Goal: Transaction & Acquisition: Register for event/course

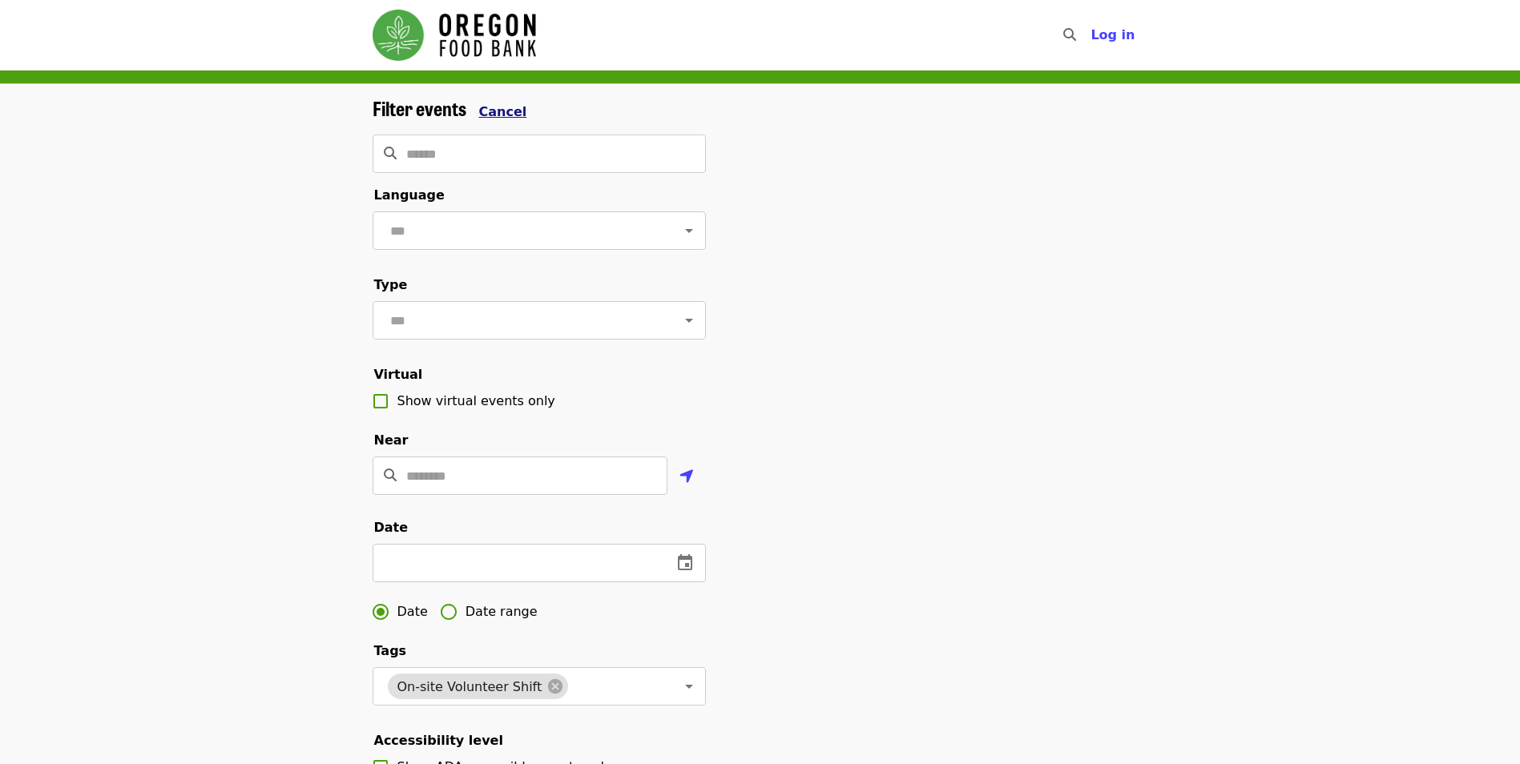
click at [501, 103] on button "Cancel" at bounding box center [503, 112] width 48 height 19
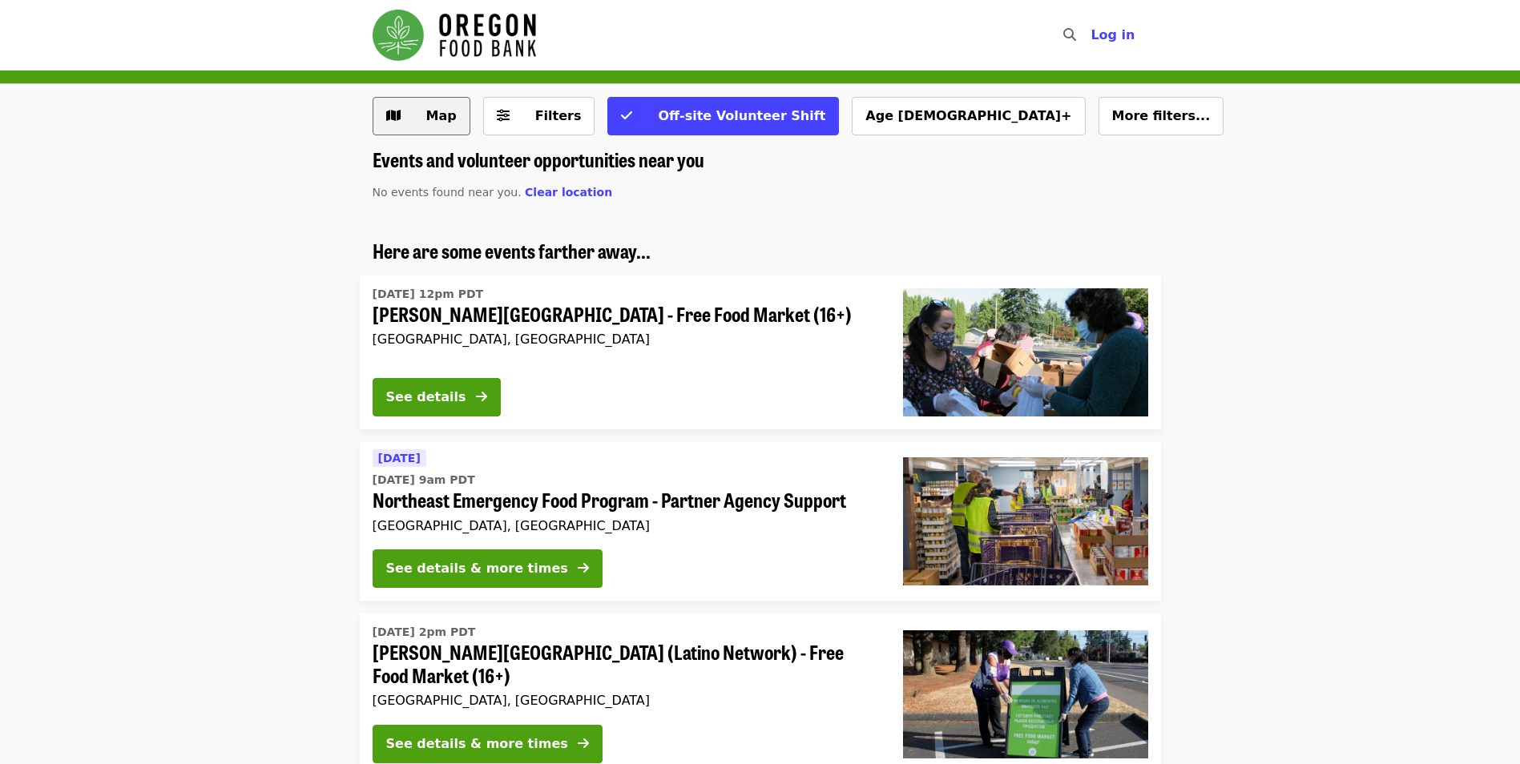
click at [412, 119] on span "Map" at bounding box center [433, 116] width 46 height 19
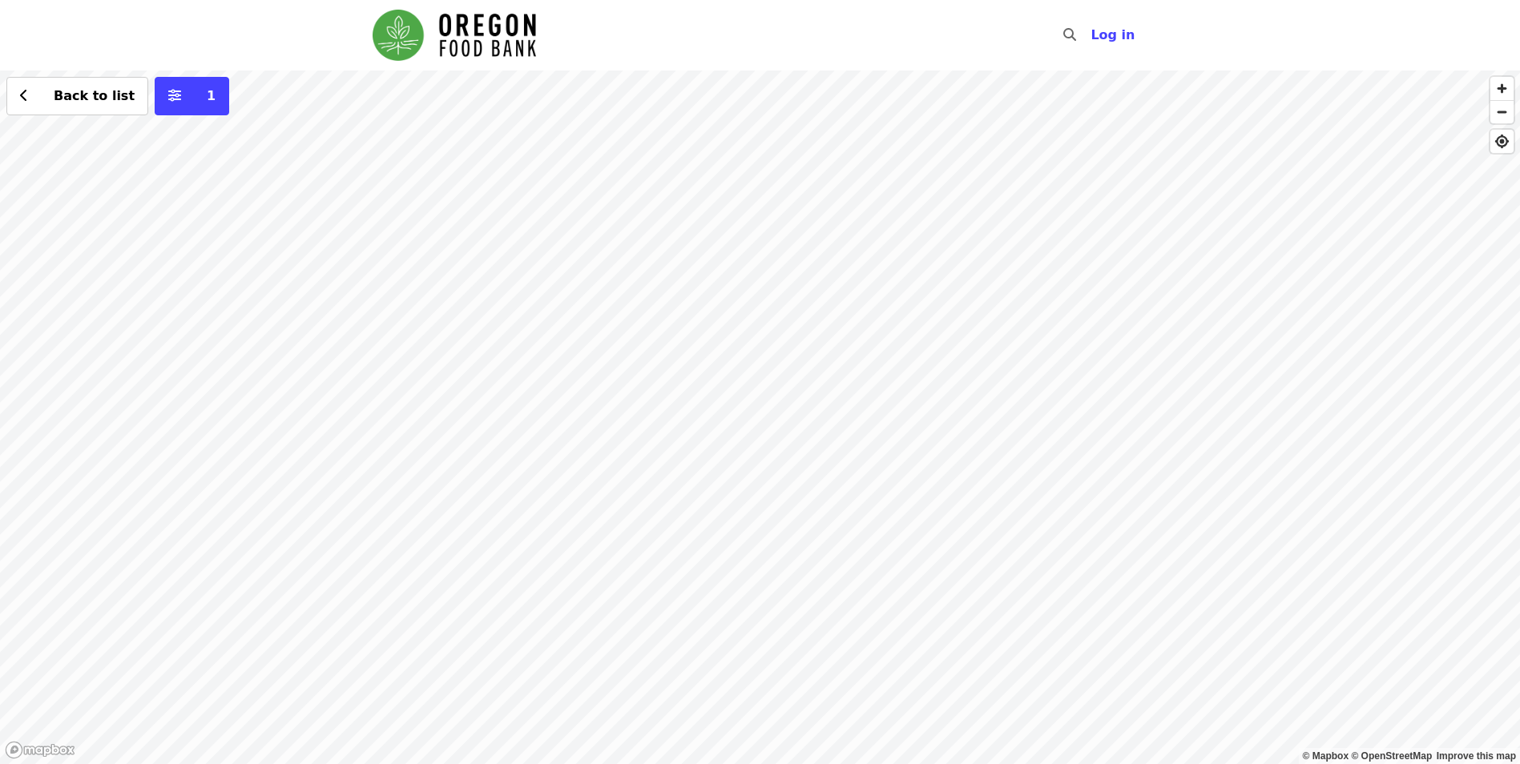
drag, startPoint x: 422, startPoint y: 279, endPoint x: 988, endPoint y: 399, distance: 578.9
click at [988, 399] on div "Back to list 1" at bounding box center [760, 417] width 1520 height 694
click at [829, 322] on div "Back to list 1" at bounding box center [760, 417] width 1520 height 694
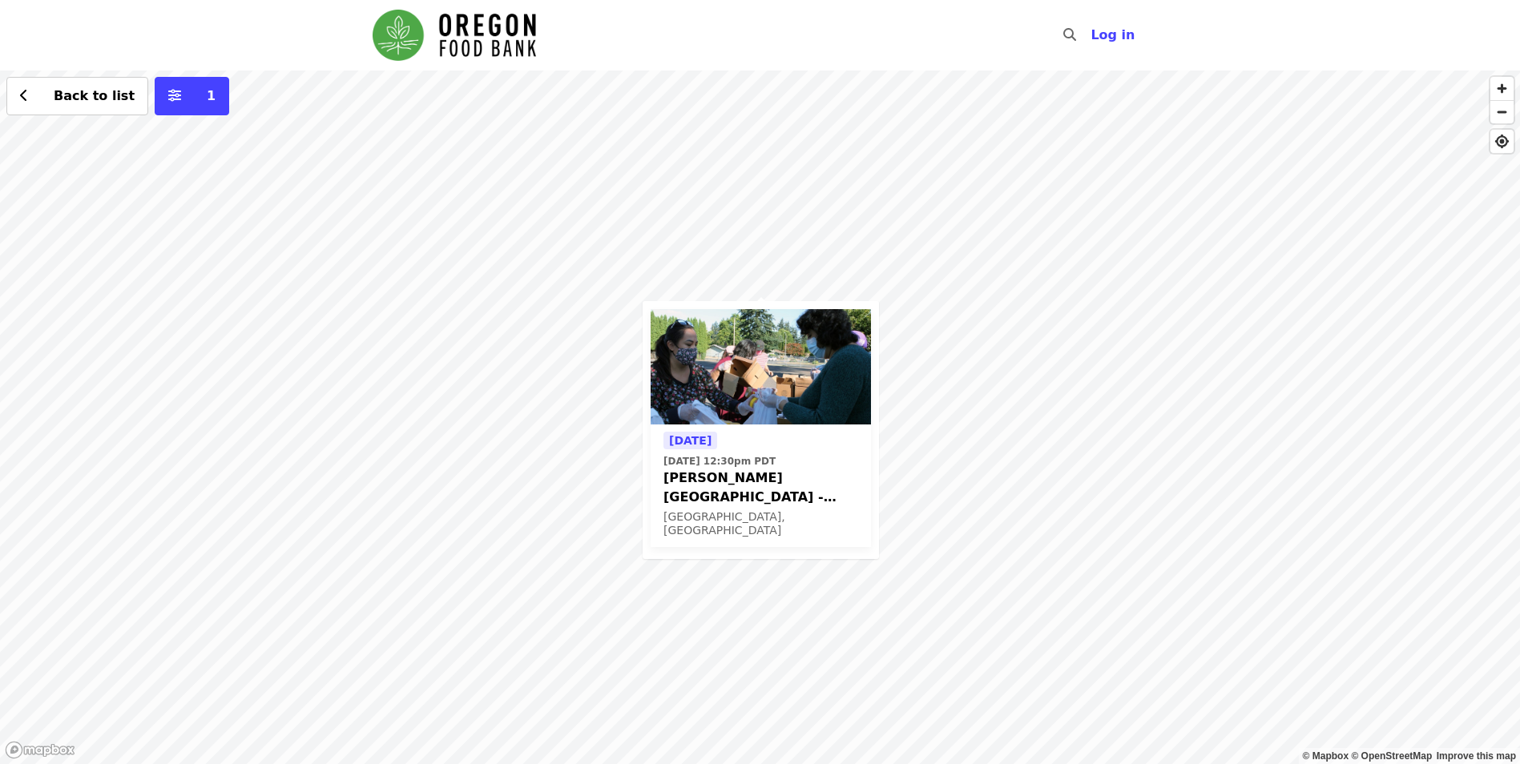
click at [740, 467] on time "Thu, Aug 14 @ 12:30pm PDT" at bounding box center [719, 461] width 112 height 14
click at [26, 99] on icon "chevron-left icon" at bounding box center [24, 95] width 8 height 15
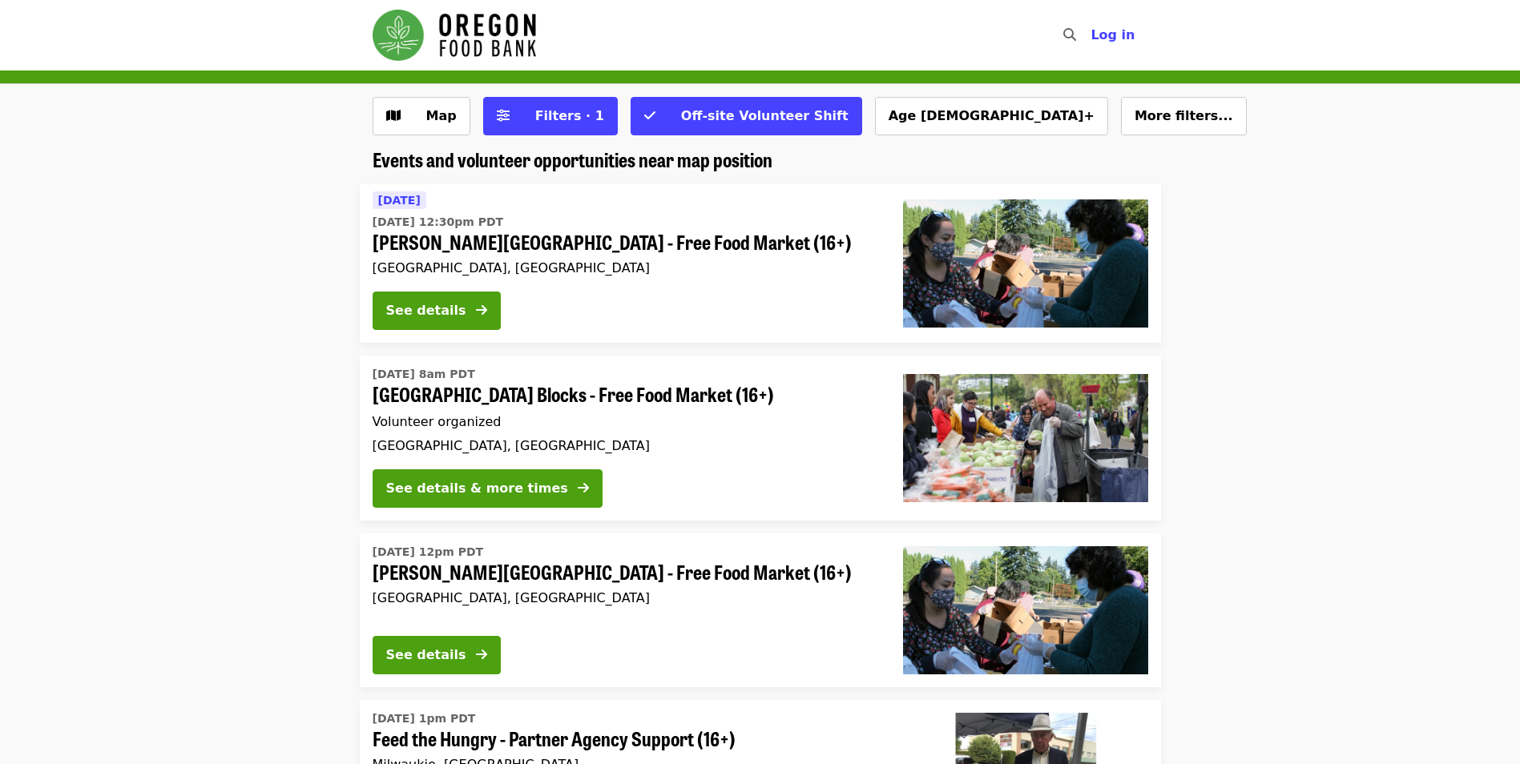
click at [1134, 122] on span "More filters..." at bounding box center [1183, 115] width 99 height 15
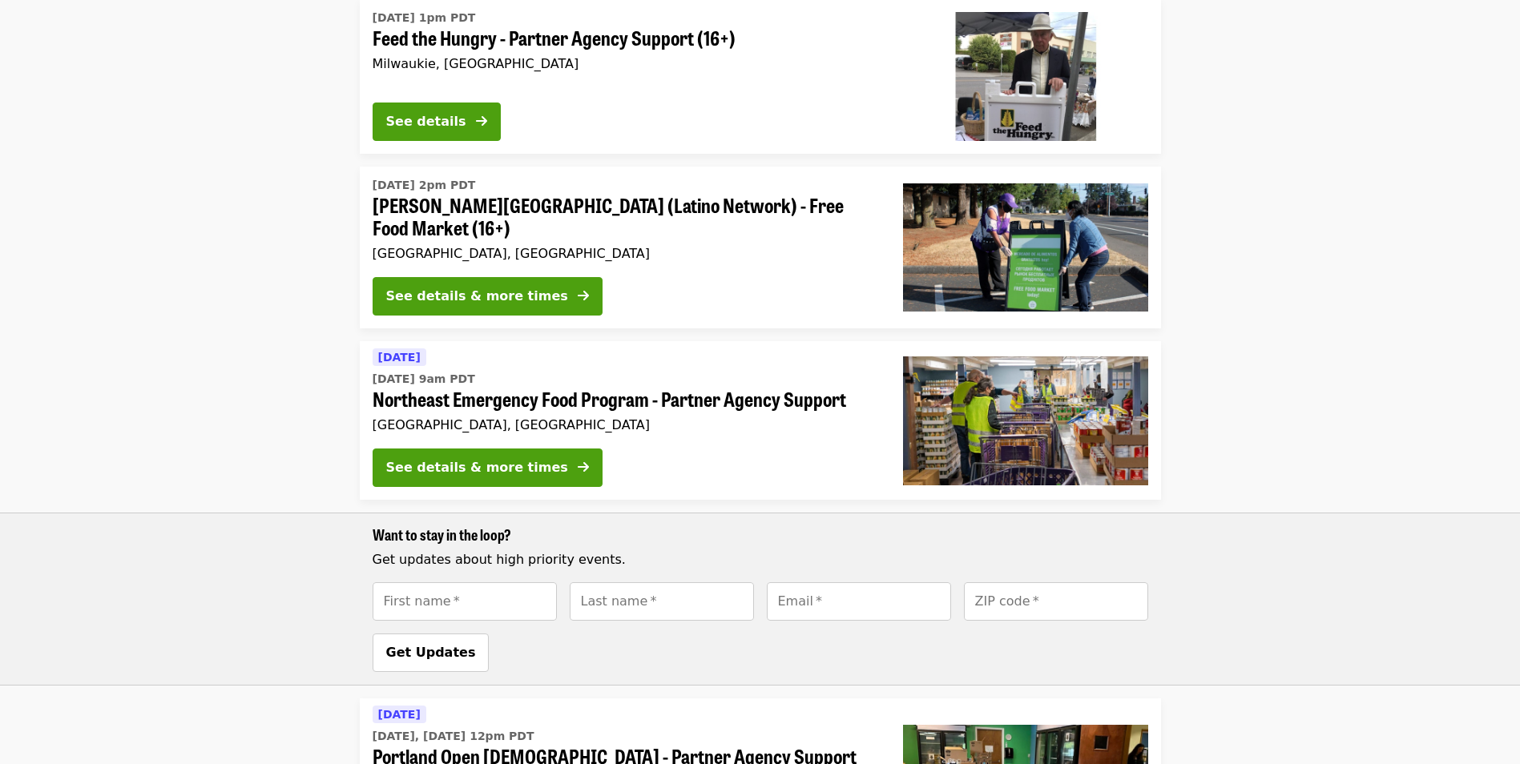
scroll to position [1522, 0]
